Goal: Find contact information: Find contact information

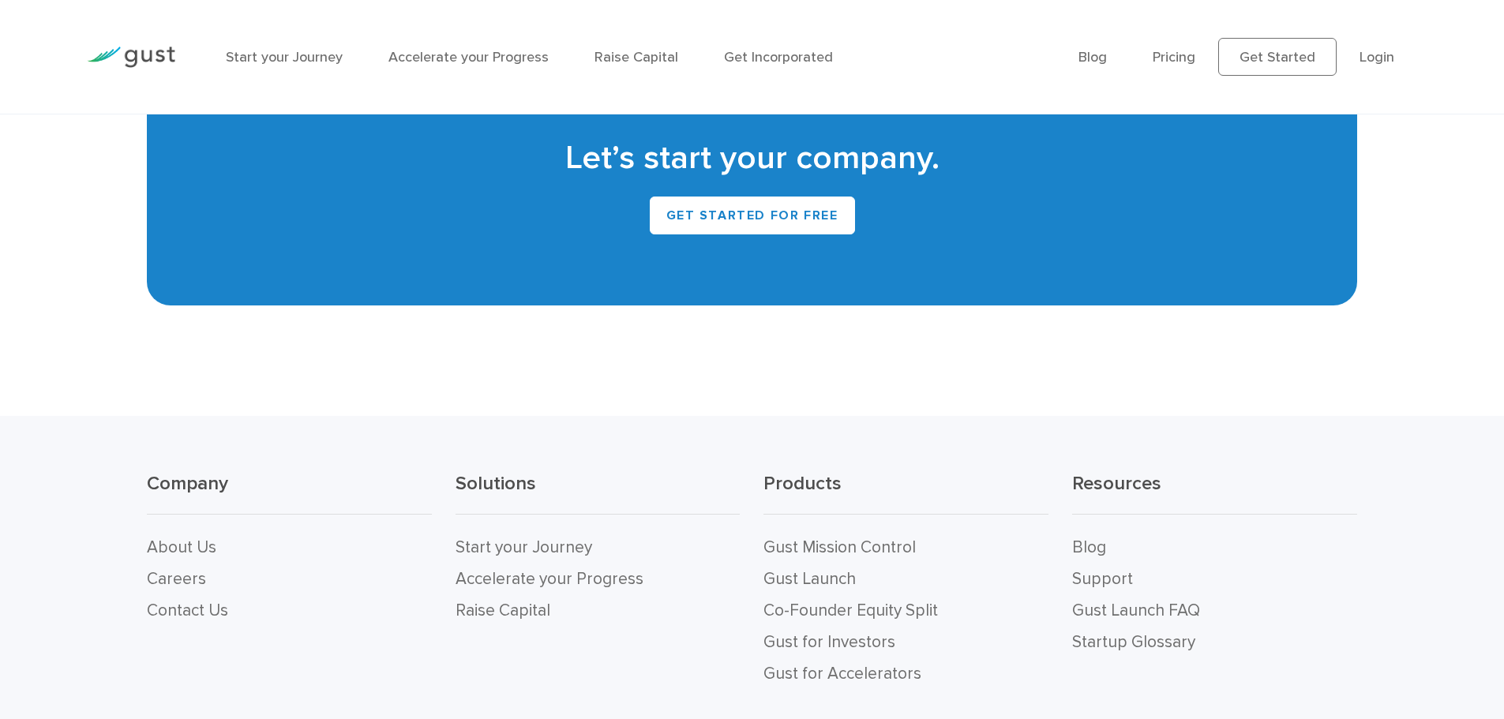
scroll to position [7259, 0]
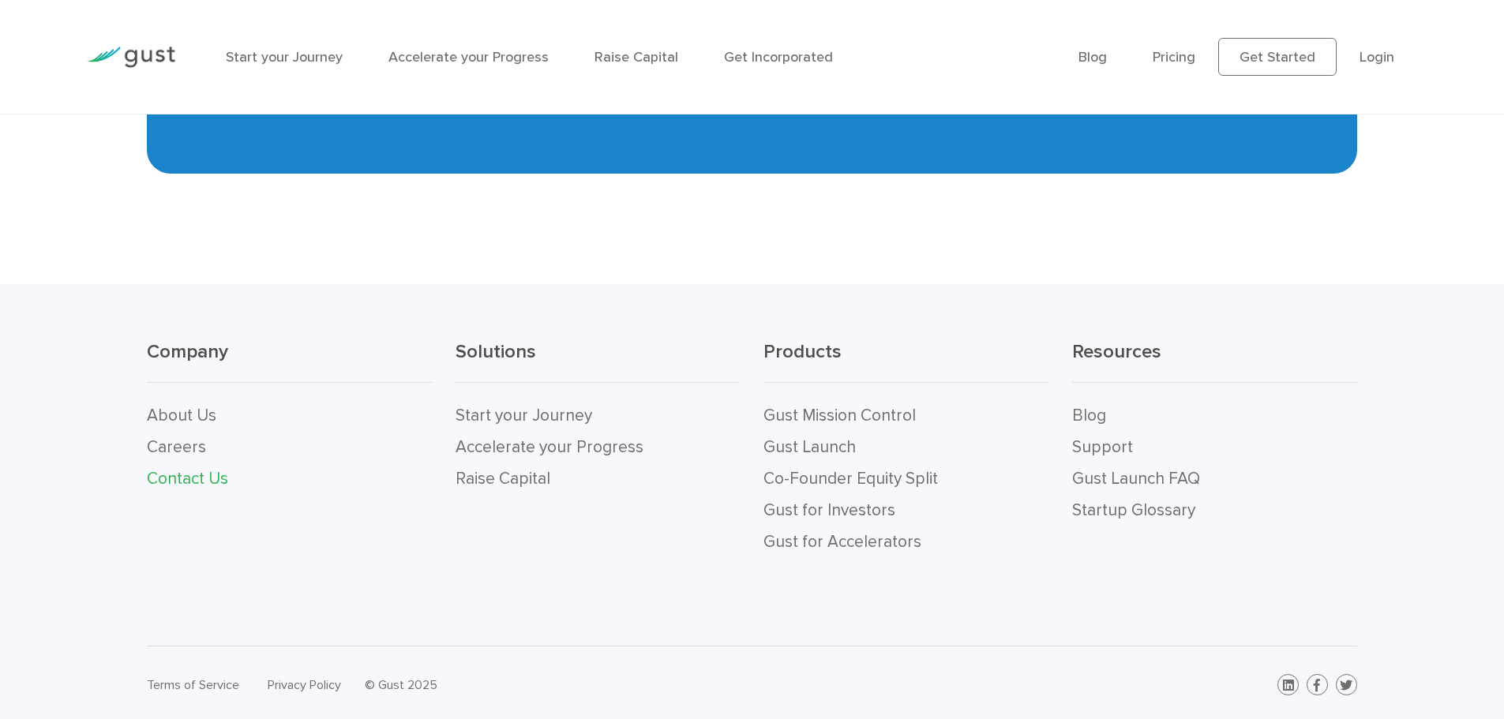
click at [182, 479] on link "Contact Us" at bounding box center [187, 479] width 81 height 20
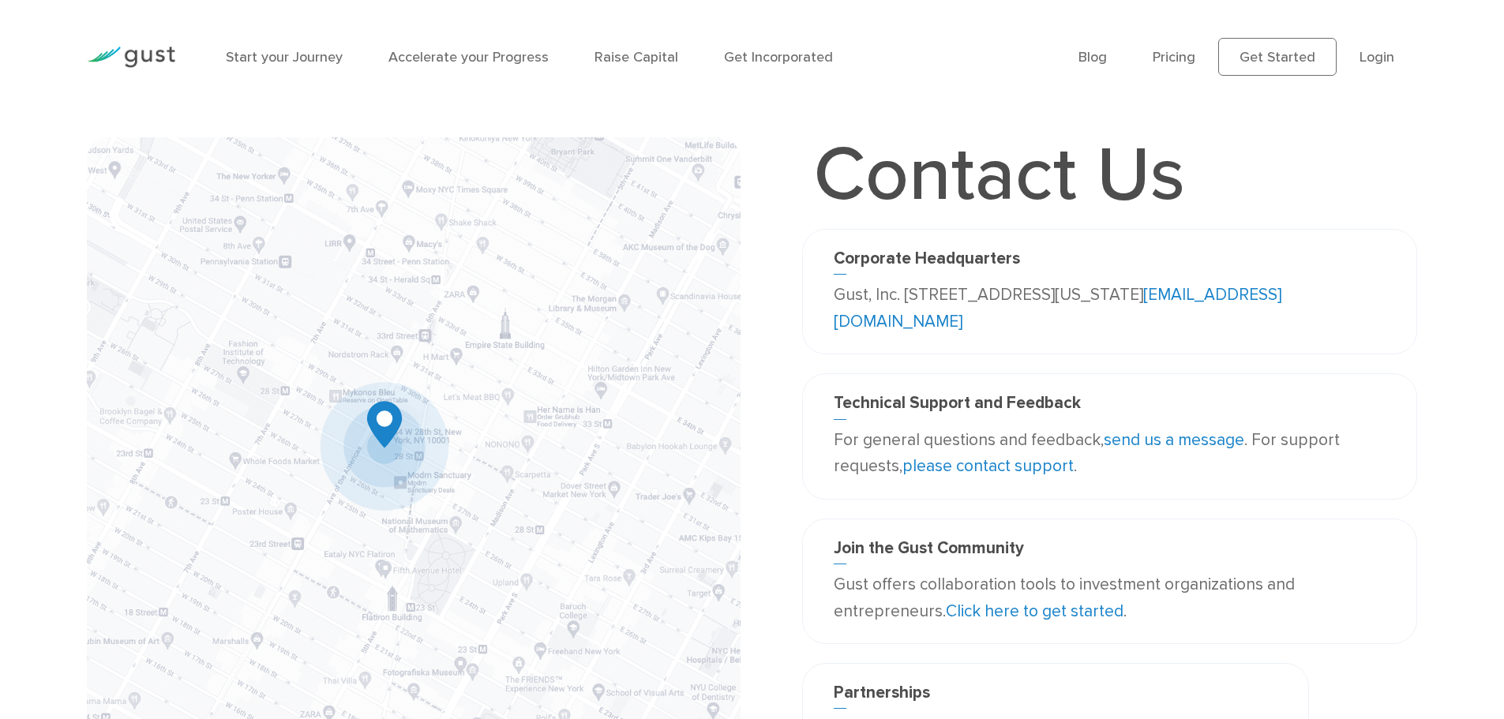
scroll to position [79, 0]
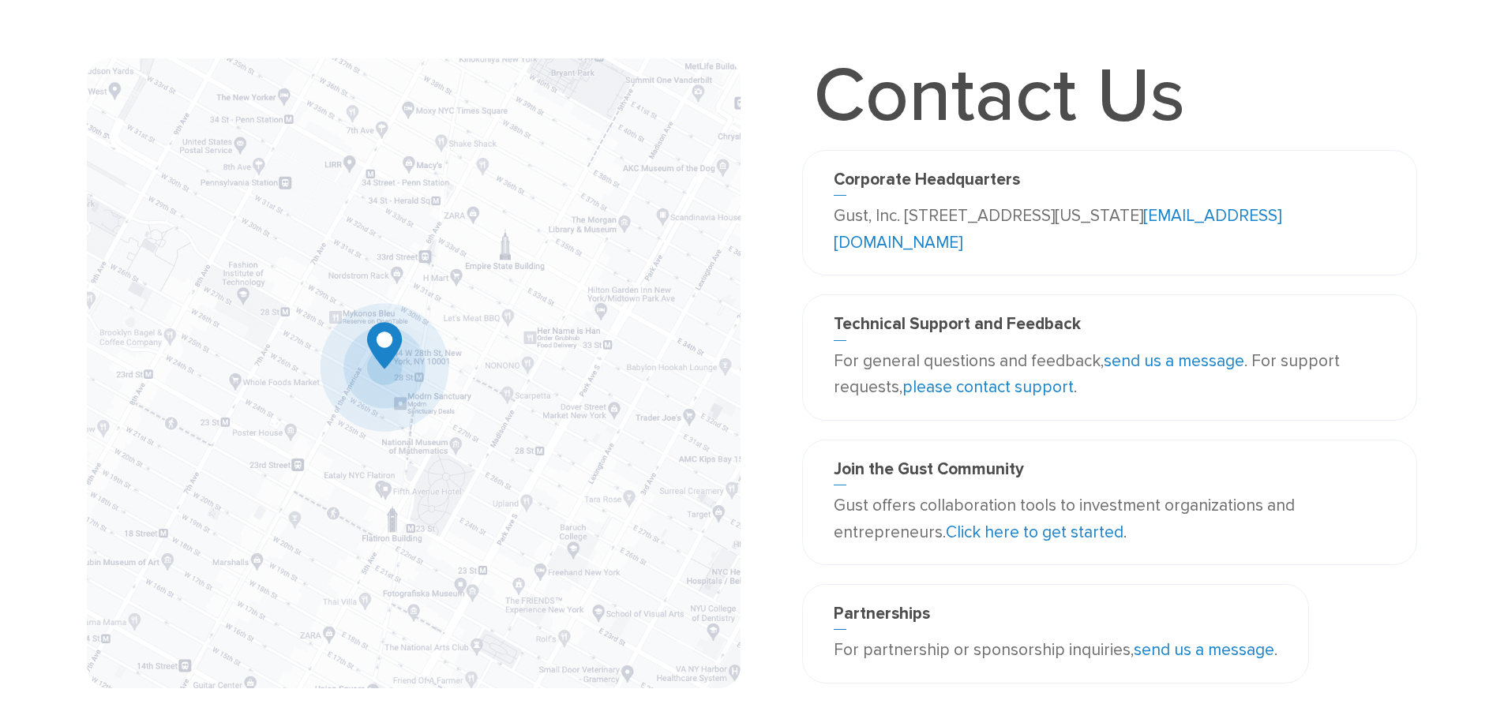
drag, startPoint x: 1273, startPoint y: 216, endPoint x: 902, endPoint y: 220, distance: 371.1
click at [902, 220] on p "Gust, Inc. 188 Grand Street Second Floor New York, NY 10013 USA info@gust.com" at bounding box center [1110, 229] width 552 height 53
copy p "188 Grand Street Second Floor New York, NY 10013"
